Goal: Download file/media

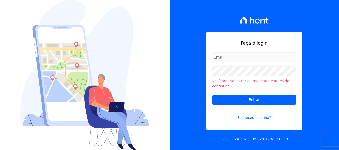
type input "amanda.piquini@quattroconstrutora.com.br"
click at [179, 64] on div "Faça o login amanda.piquini@quattroconstrutora.com.br Você precisa entrar ou re…" at bounding box center [255, 75] width 170 height 150
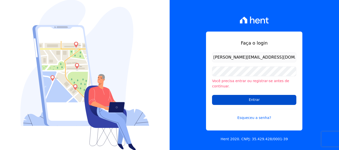
click at [233, 102] on input "Entrar" at bounding box center [254, 100] width 84 height 10
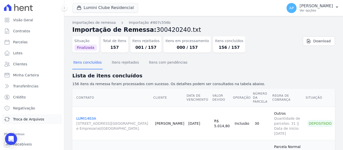
click at [37, 119] on span "Troca de Arquivos" at bounding box center [28, 119] width 31 height 5
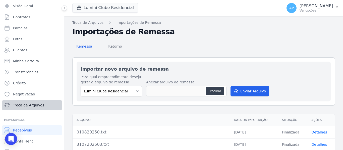
scroll to position [21, 0]
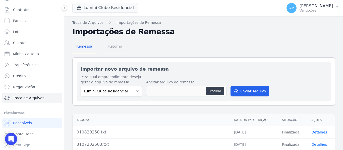
click at [113, 46] on span "Retorno" at bounding box center [115, 46] width 20 height 10
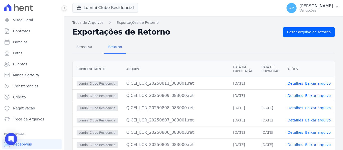
click at [315, 97] on link "Baixar arquivo" at bounding box center [318, 96] width 26 height 4
drag, startPoint x: 318, startPoint y: 86, endPoint x: 315, endPoint y: 88, distance: 2.8
click at [318, 86] on td "Detalhes Baixar arquivo" at bounding box center [308, 83] width 51 height 12
click at [310, 84] on link "Baixar arquivo" at bounding box center [318, 84] width 26 height 4
click at [92, 2] on div "Lumini Clube Residencial Quattro Lumini Clube Residencial Lumini Residencial 3 …" at bounding box center [176, 8] width 208 height 17
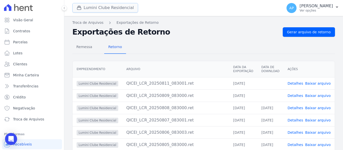
click at [92, 5] on button "Lumini Clube Residencial" at bounding box center [105, 8] width 66 height 10
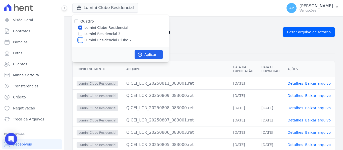
drag, startPoint x: 81, startPoint y: 41, endPoint x: 79, endPoint y: 36, distance: 5.2
click at [81, 41] on input "Lumini Residencial Clube 2" at bounding box center [80, 40] width 4 height 4
checkbox input "true"
click at [80, 29] on input "Lumini Clube Residencial" at bounding box center [80, 28] width 4 height 4
checkbox input "false"
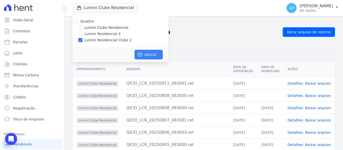
click at [153, 54] on button "Aplicar" at bounding box center [148, 55] width 28 height 10
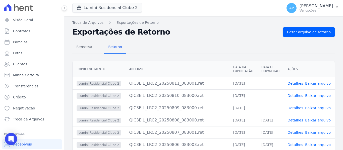
click at [318, 110] on link "Baixar arquivo" at bounding box center [318, 108] width 26 height 4
click at [318, 98] on link "Baixar arquivo" at bounding box center [318, 96] width 26 height 4
click at [311, 85] on link "Baixar arquivo" at bounding box center [318, 84] width 26 height 4
